Goal: Task Accomplishment & Management: Use online tool/utility

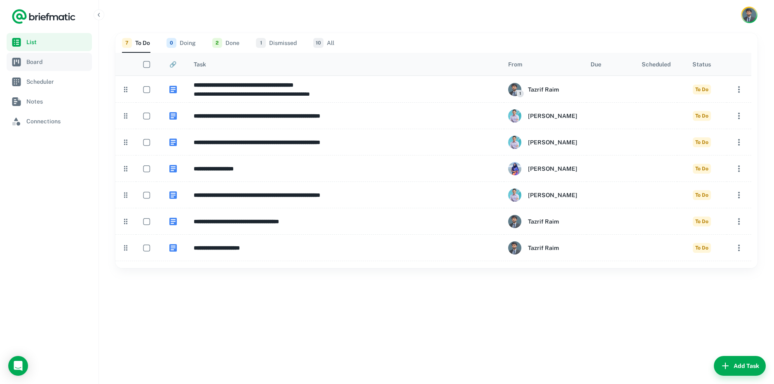
click at [36, 63] on span "Board" at bounding box center [57, 61] width 62 height 9
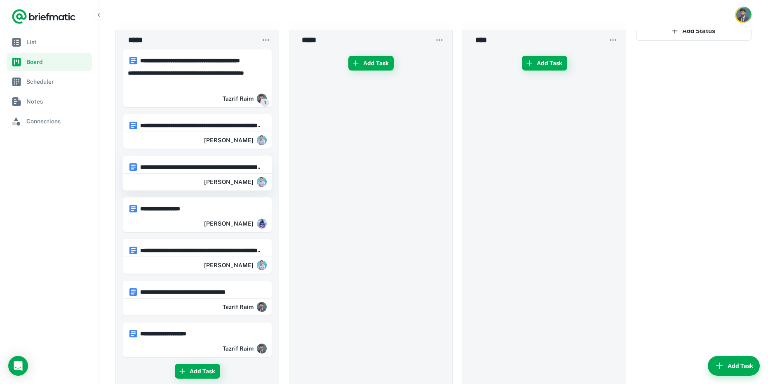
scroll to position [49, 0]
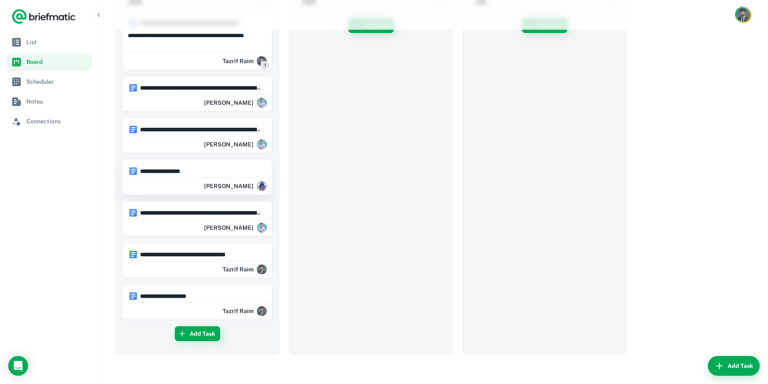
click at [202, 171] on h6 "**********" at bounding box center [201, 171] width 122 height 9
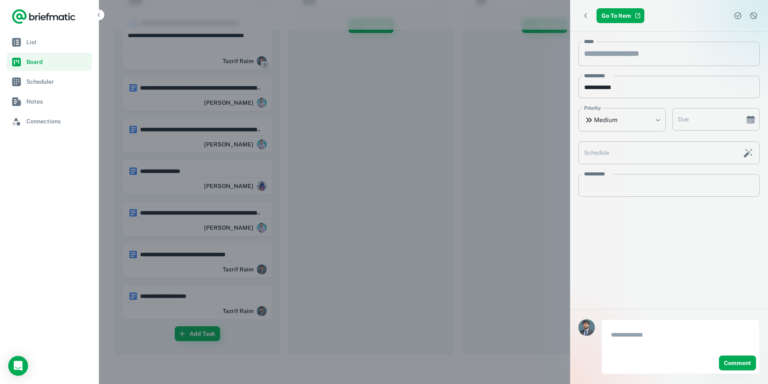
click at [401, 157] on div at bounding box center [384, 192] width 768 height 384
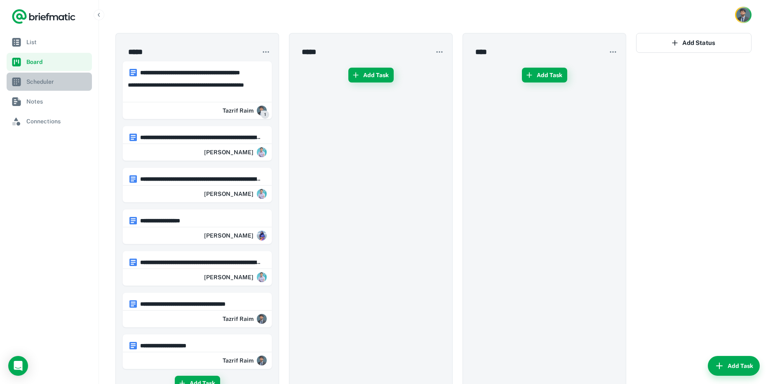
click at [38, 85] on span "Scheduler" at bounding box center [57, 81] width 62 height 9
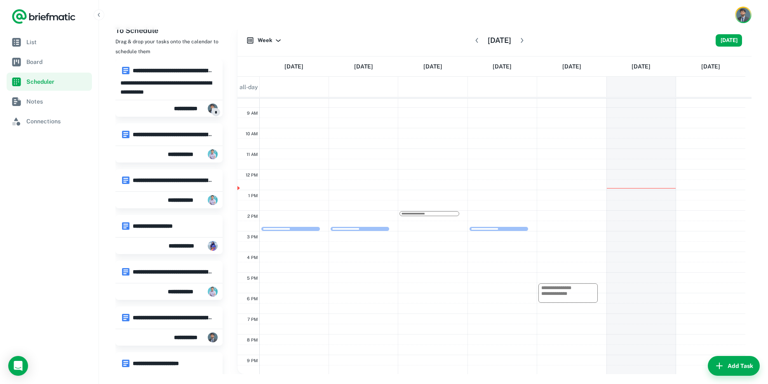
scroll to position [219, 0]
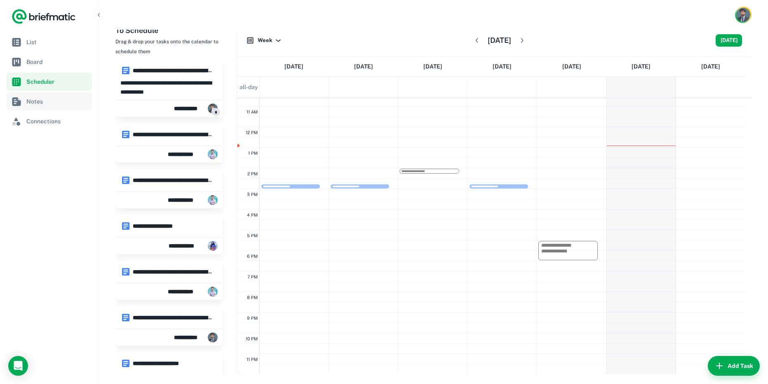
click at [36, 106] on link "Notes" at bounding box center [49, 101] width 85 height 18
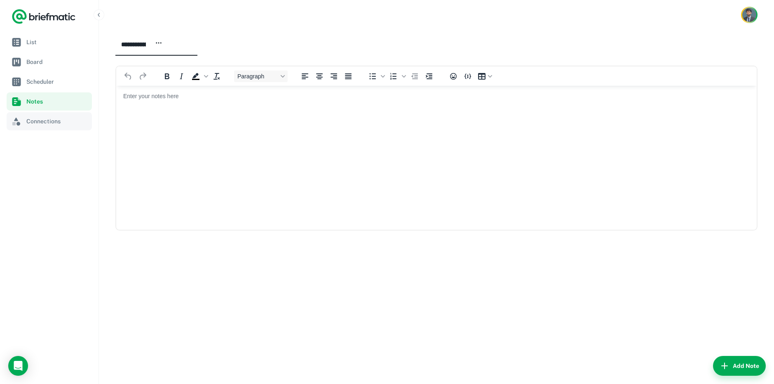
click at [49, 123] on span "Connections" at bounding box center [57, 121] width 62 height 9
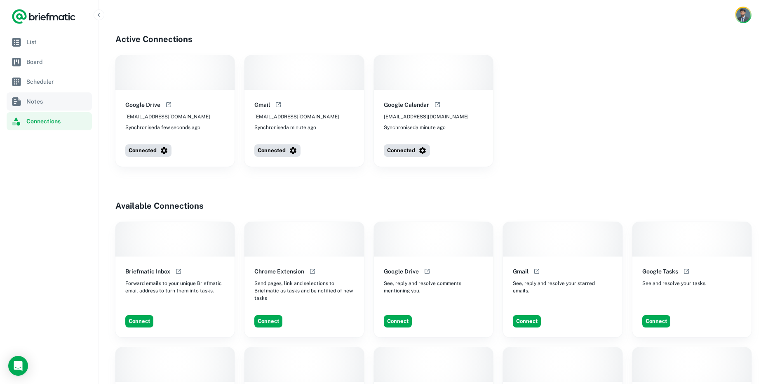
click at [43, 101] on span "Notes" at bounding box center [57, 101] width 62 height 9
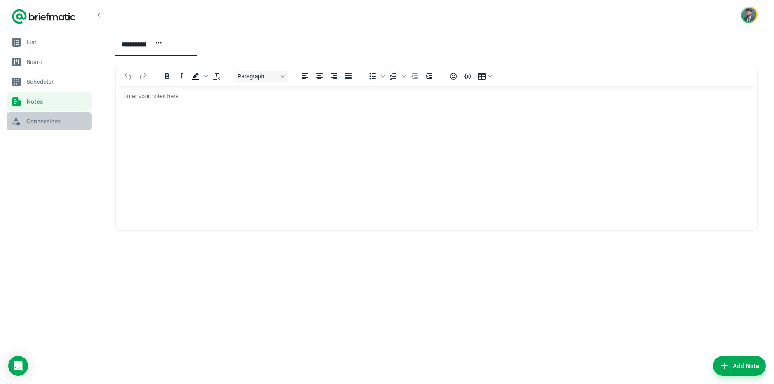
click at [45, 120] on span "Connections" at bounding box center [57, 121] width 62 height 9
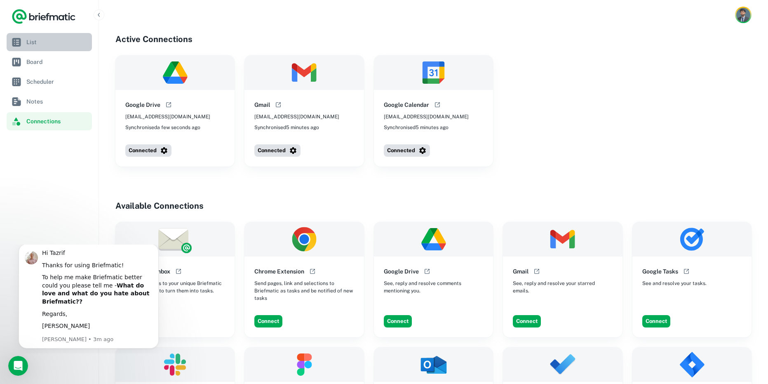
click at [62, 43] on span "List" at bounding box center [57, 42] width 62 height 9
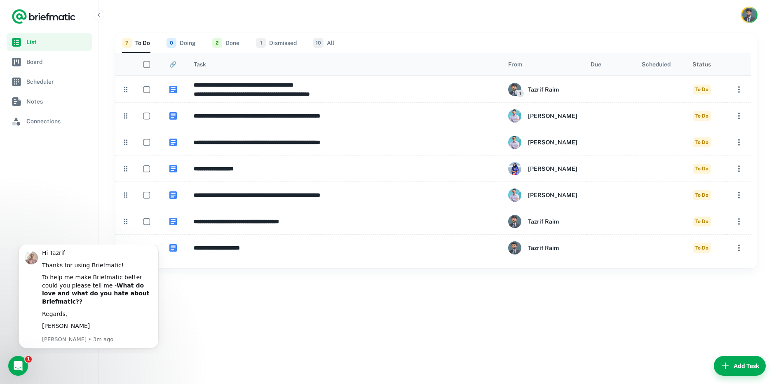
drag, startPoint x: 396, startPoint y: 118, endPoint x: 429, endPoint y: 146, distance: 43.9
click at [396, 118] on h6 "**********" at bounding box center [347, 115] width 306 height 9
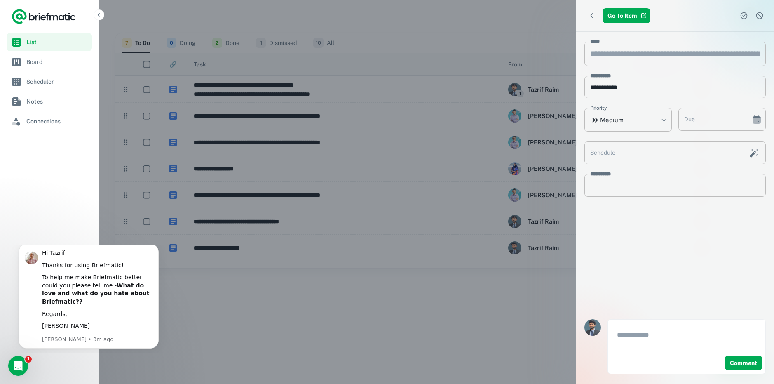
click at [409, 315] on div at bounding box center [387, 192] width 774 height 384
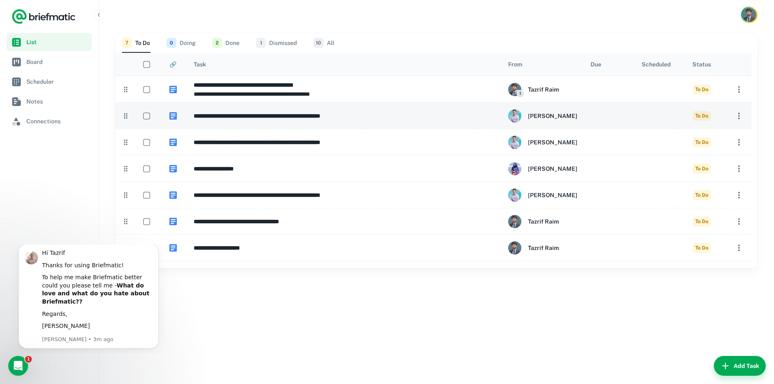
click at [241, 113] on h6 "**********" at bounding box center [347, 115] width 306 height 9
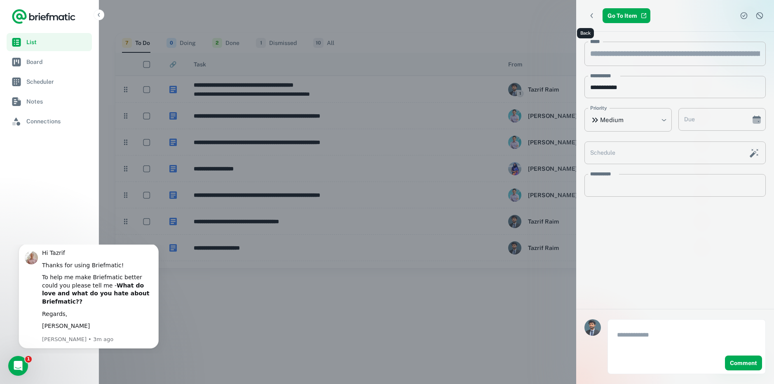
click at [588, 14] on icon "Back" at bounding box center [592, 16] width 8 height 8
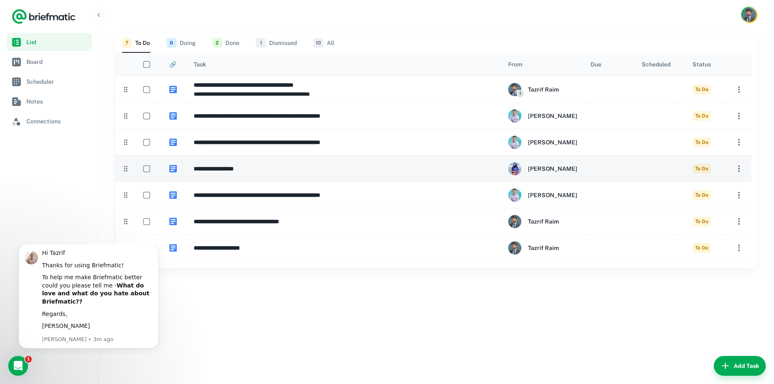
click at [221, 170] on h6 "**********" at bounding box center [347, 168] width 306 height 9
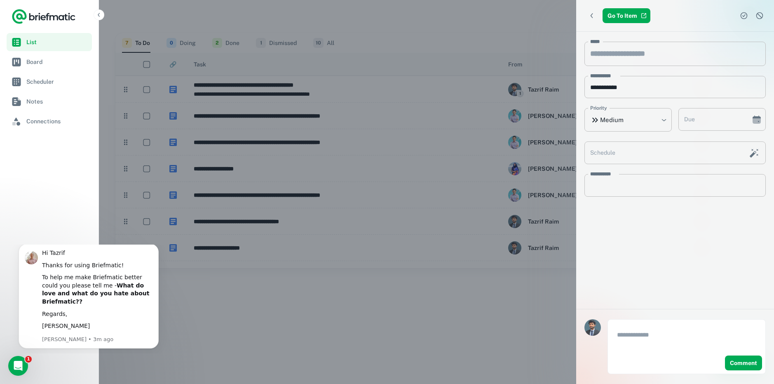
drag, startPoint x: 305, startPoint y: 339, endPoint x: 273, endPoint y: 297, distance: 52.9
click at [305, 338] on div at bounding box center [387, 192] width 774 height 384
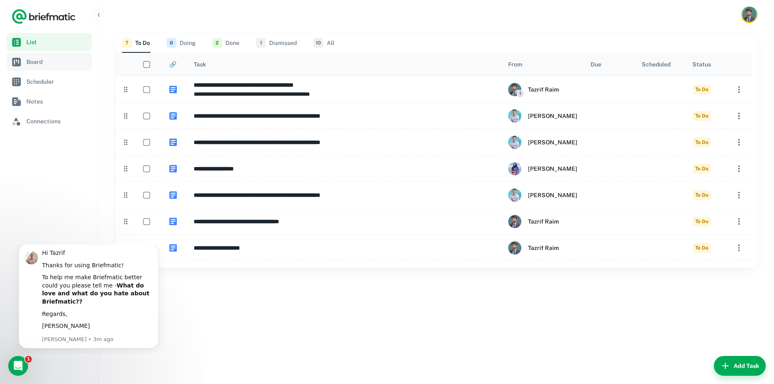
click at [26, 68] on link "Board" at bounding box center [49, 62] width 85 height 18
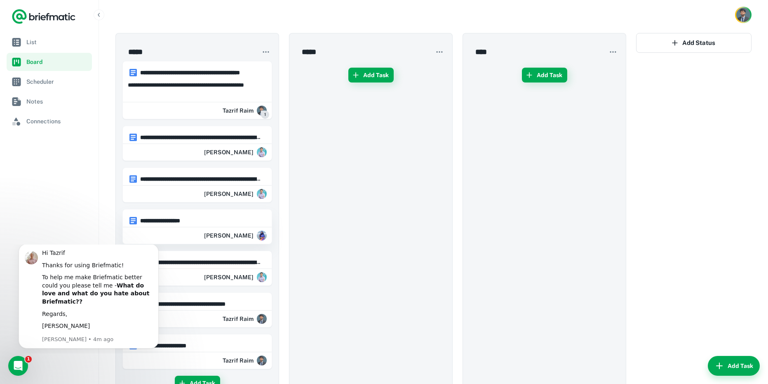
click at [170, 220] on h6 "**********" at bounding box center [201, 220] width 122 height 9
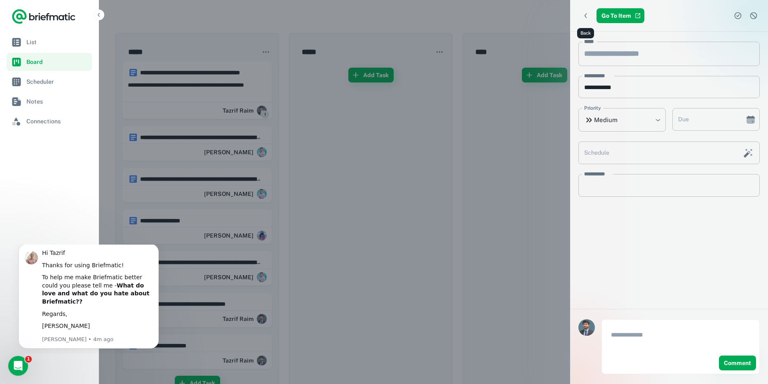
click at [587, 16] on icon "Back" at bounding box center [586, 16] width 8 height 8
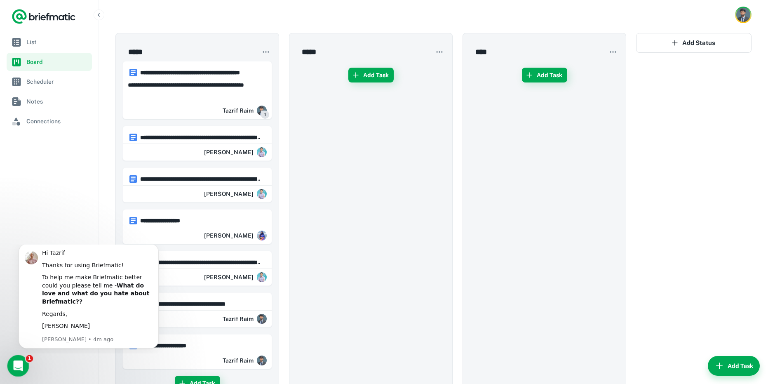
click at [26, 361] on span "1" at bounding box center [29, 358] width 7 height 7
click at [16, 364] on icon "Open Intercom Messenger" at bounding box center [17, 365] width 14 height 14
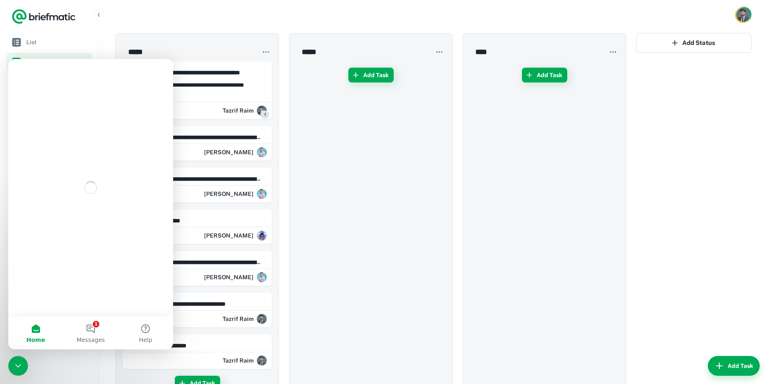
click at [73, 366] on nav "List Board Scheduler Notes Connections" at bounding box center [49, 208] width 99 height 351
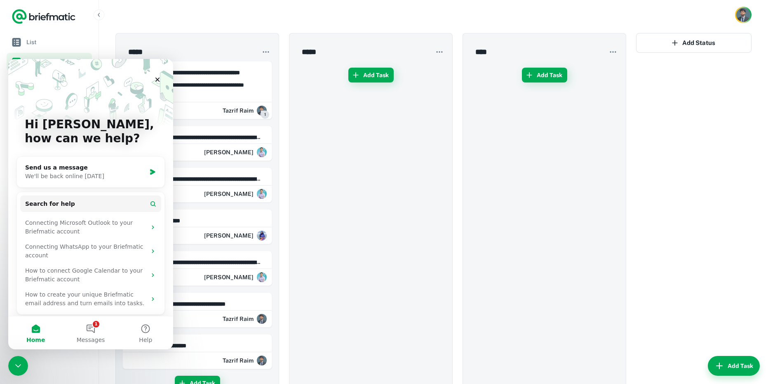
click at [73, 366] on nav "List Board Scheduler Notes Connections" at bounding box center [49, 208] width 99 height 351
click at [157, 80] on icon "Close" at bounding box center [157, 79] width 7 height 7
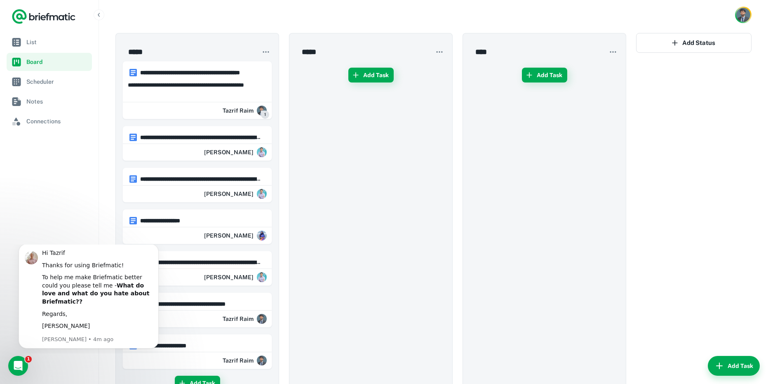
click at [83, 181] on nav "List Board Scheduler Notes Connections" at bounding box center [49, 208] width 99 height 351
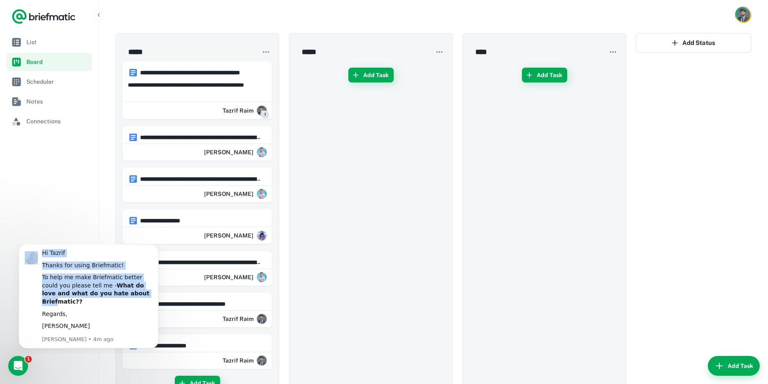
drag, startPoint x: 121, startPoint y: 298, endPoint x: 100, endPoint y: 481, distance: 184.2
click at [82, 244] on html "Hi Tazrif Thanks for using Briefmatic! To help me make Briefmatic better could …" at bounding box center [88, 298] width 165 height 109
click at [156, 249] on icon "Dismiss notification" at bounding box center [156, 246] width 5 height 5
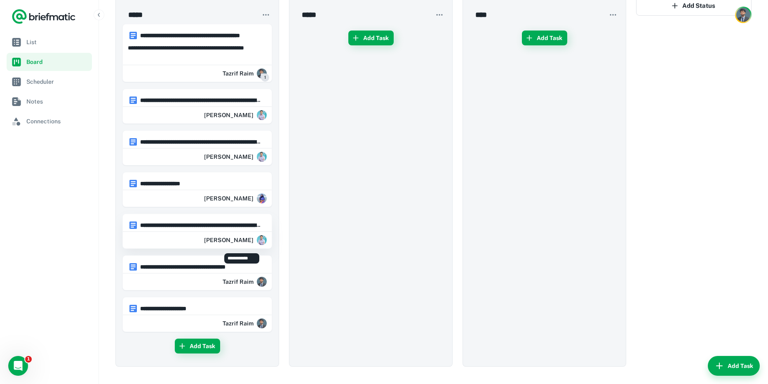
scroll to position [49, 0]
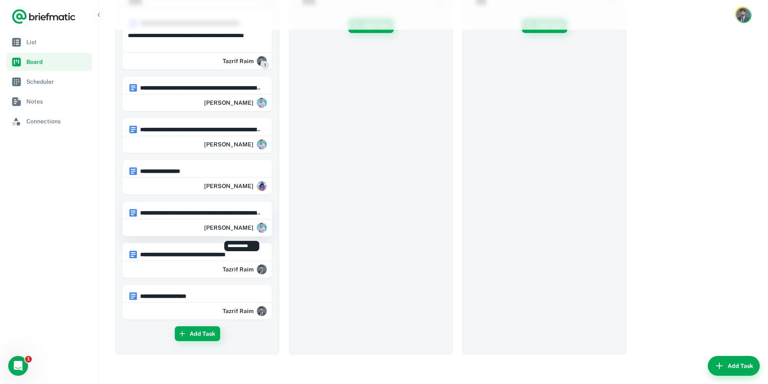
click at [239, 225] on h6 "[PERSON_NAME]" at bounding box center [228, 227] width 49 height 9
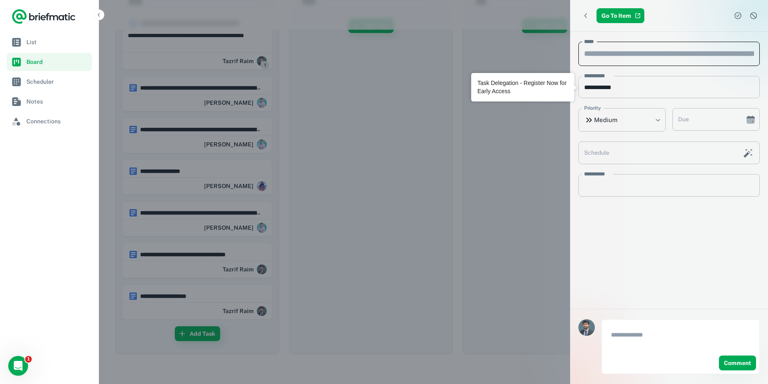
click at [644, 52] on input "*****" at bounding box center [668, 54] width 181 height 24
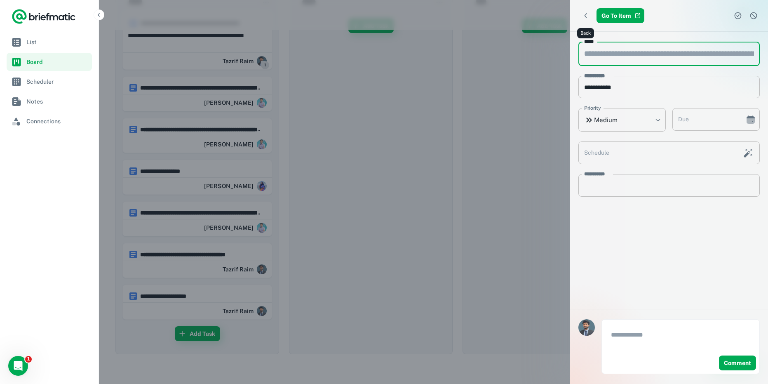
click at [582, 14] on icon "Back" at bounding box center [586, 16] width 8 height 8
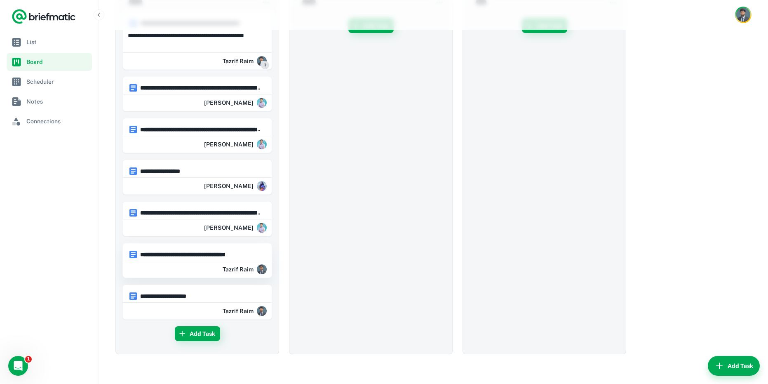
click at [227, 254] on h6 "**********" at bounding box center [201, 254] width 122 height 9
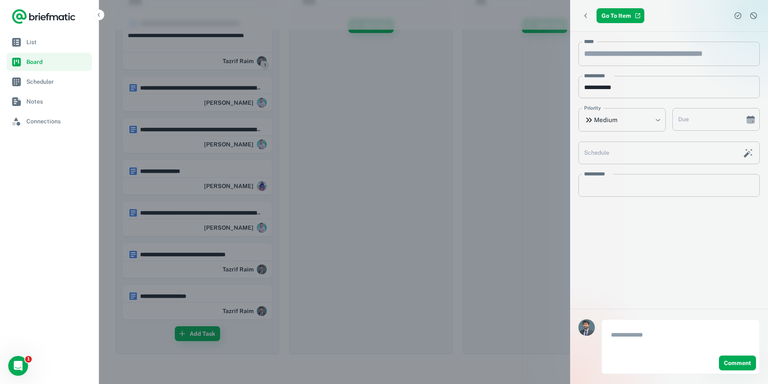
click at [175, 216] on div at bounding box center [384, 192] width 768 height 384
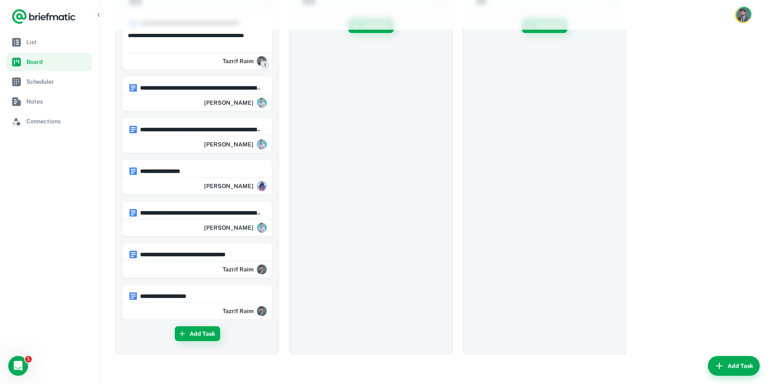
click at [193, 176] on hr at bounding box center [197, 177] width 149 height 2
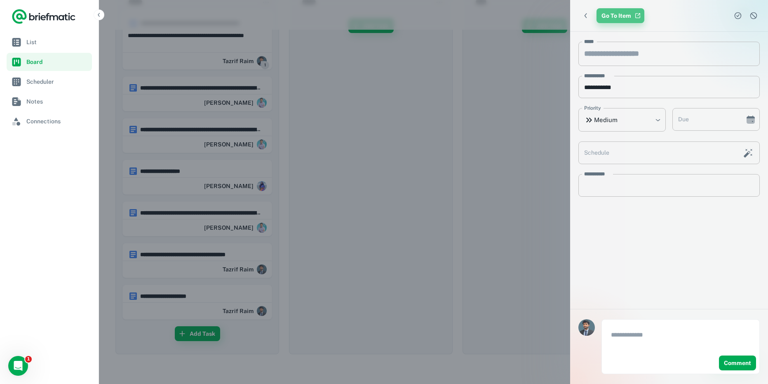
click at [618, 9] on link "Go To Item" at bounding box center [620, 15] width 48 height 15
click at [355, 113] on div at bounding box center [384, 192] width 768 height 384
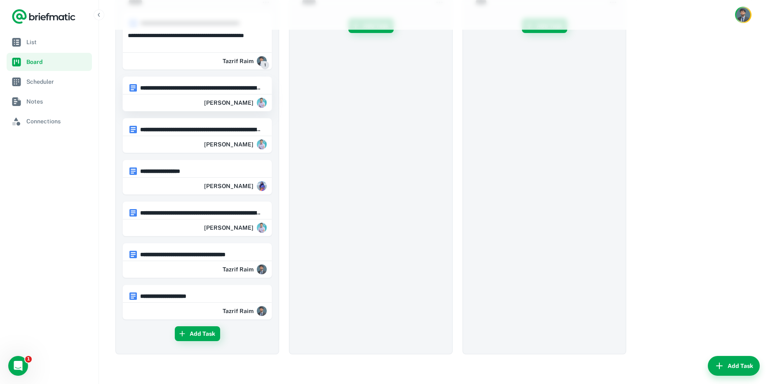
click at [241, 92] on h6 "**********" at bounding box center [201, 87] width 122 height 9
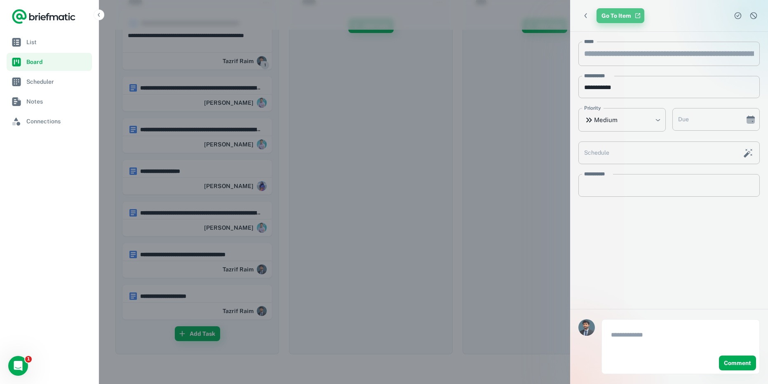
click at [622, 16] on link "Go To Item" at bounding box center [620, 15] width 48 height 15
